Goal: Navigation & Orientation: Find specific page/section

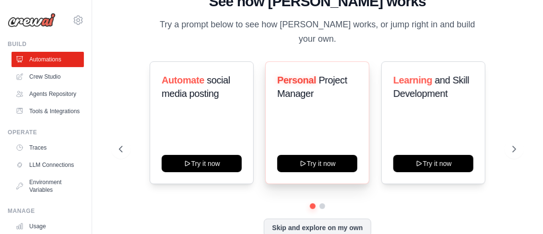
click at [335, 146] on div "Personal Project Manager Try it now" at bounding box center [317, 122] width 104 height 123
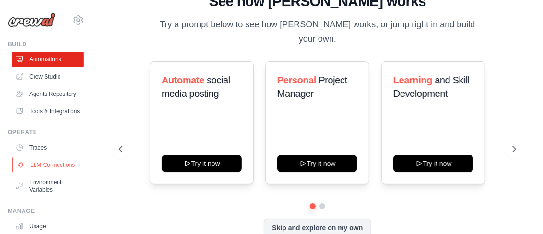
click at [39, 173] on link "LLM Connections" at bounding box center [48, 164] width 72 height 15
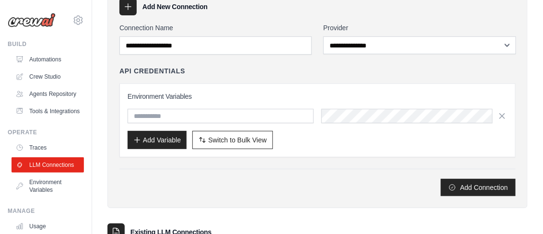
scroll to position [42, 0]
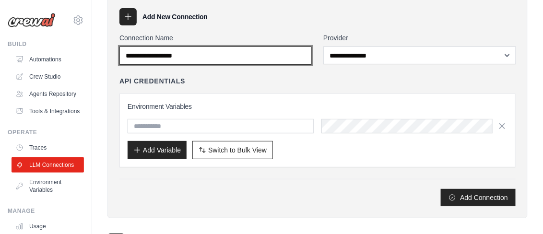
click at [270, 58] on input "Connection Name" at bounding box center [215, 55] width 192 height 18
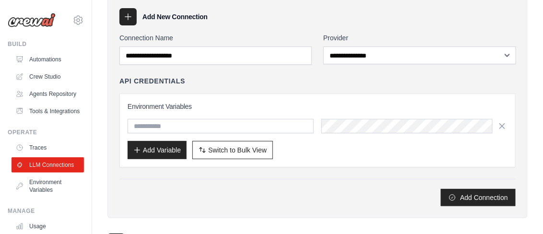
click at [385, 65] on div "**********" at bounding box center [317, 119] width 396 height 173
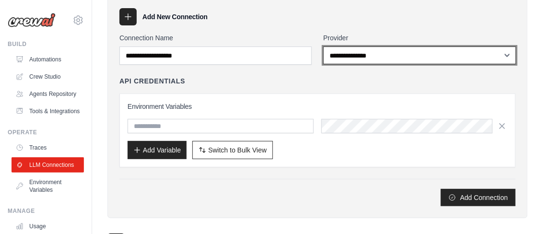
click at [390, 59] on select "**********" at bounding box center [419, 55] width 193 height 18
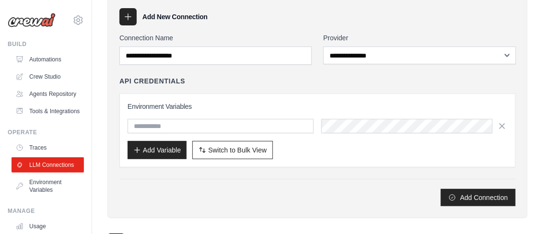
click at [272, 98] on div "Environment Variables Add Variable Switch to Bulk View Switch to Table View" at bounding box center [317, 130] width 396 height 74
click at [58, 73] on link "Crew Studio" at bounding box center [48, 76] width 72 height 15
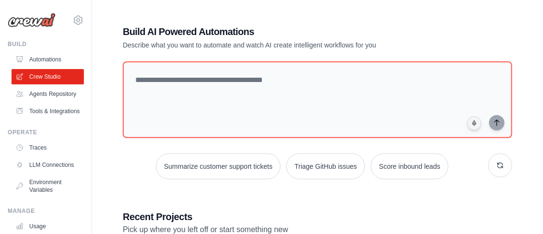
scroll to position [151, 0]
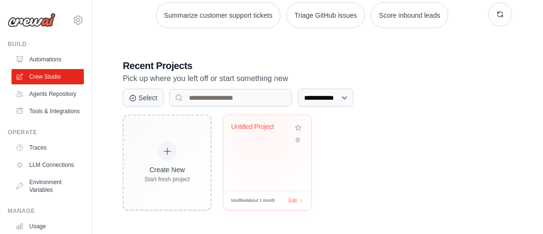
click at [263, 133] on div "Untitled Project" at bounding box center [267, 134] width 72 height 22
click at [53, 88] on link "Agents Repository" at bounding box center [48, 93] width 72 height 15
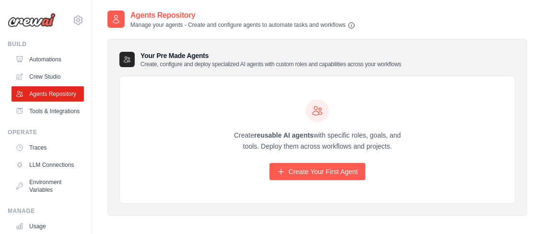
scroll to position [19, 0]
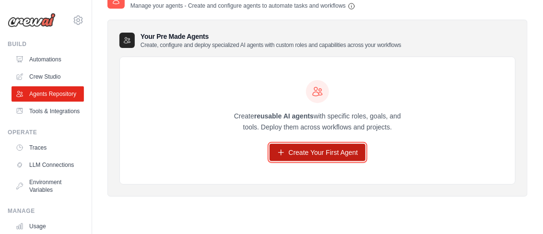
click at [322, 153] on link "Create Your First Agent" at bounding box center [317, 152] width 96 height 17
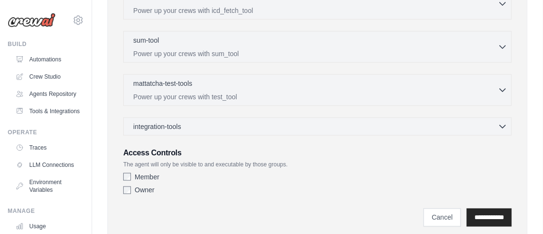
scroll to position [348, 0]
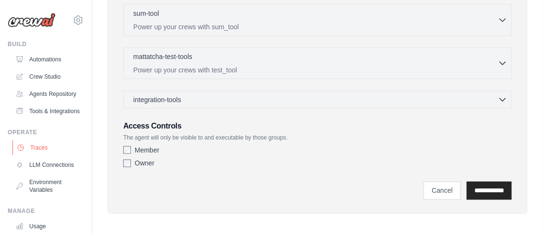
click at [56, 155] on link "Traces" at bounding box center [48, 147] width 72 height 15
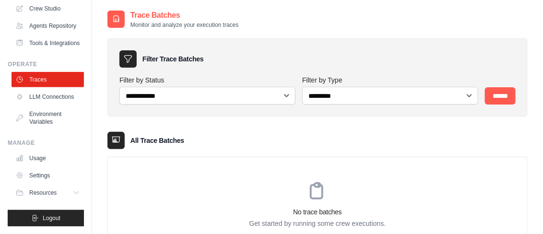
scroll to position [82, 0]
click at [51, 161] on link "Usage" at bounding box center [48, 158] width 72 height 15
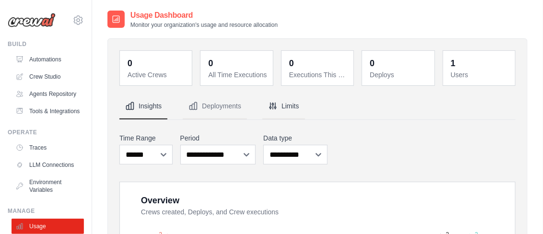
click at [279, 100] on button "Limits" at bounding box center [283, 106] width 43 height 26
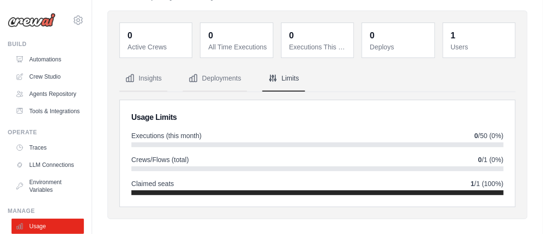
scroll to position [30, 0]
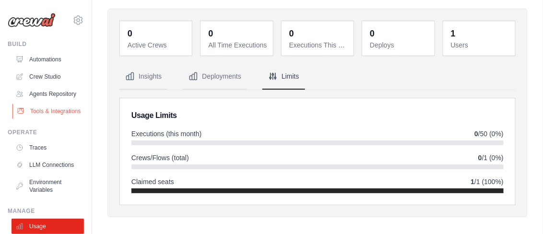
click at [61, 119] on link "Tools & Integrations" at bounding box center [48, 111] width 72 height 15
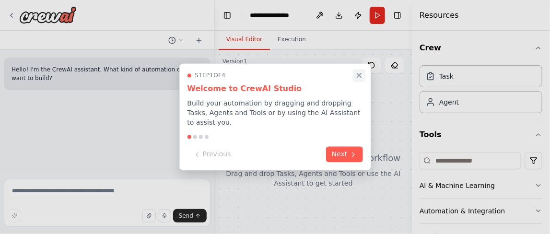
click at [357, 80] on icon "Close walkthrough" at bounding box center [359, 75] width 9 height 9
